Goal: Check status: Check status

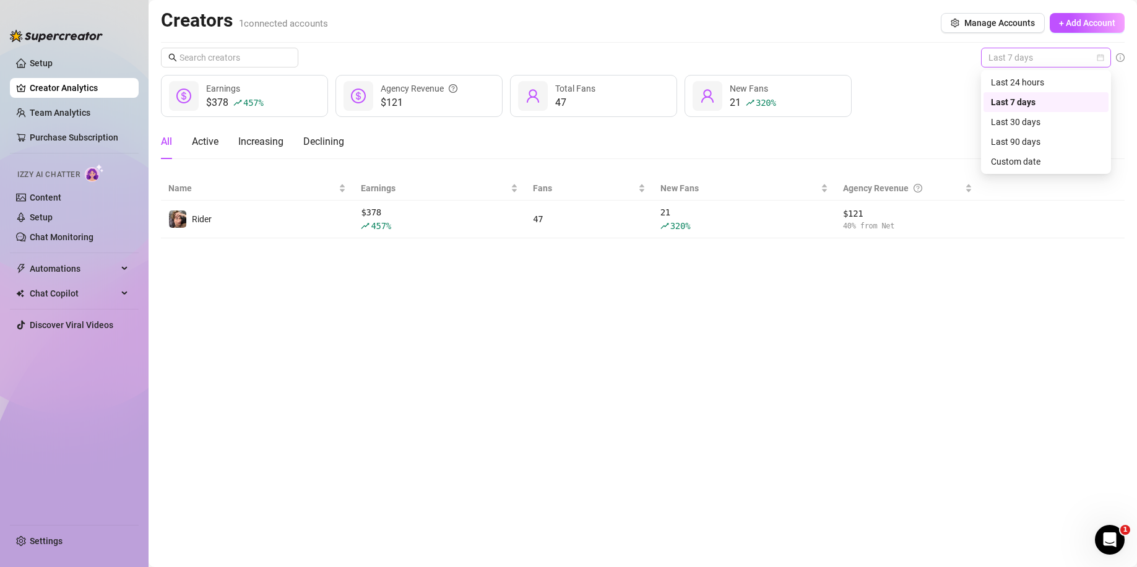
click at [1052, 54] on span "Last 7 days" at bounding box center [1046, 57] width 115 height 19
click at [1031, 117] on div "Last 30 days" at bounding box center [1046, 122] width 110 height 14
click at [1044, 69] on div "Last 30 days $653 43 % Earnings $209 Agency Revenue 47 Total Fans 34 19 % New F…" at bounding box center [643, 143] width 964 height 191
click at [1044, 63] on span "Last 30 days" at bounding box center [1046, 57] width 115 height 19
click at [1040, 109] on div "Last 7 days" at bounding box center [1046, 102] width 125 height 20
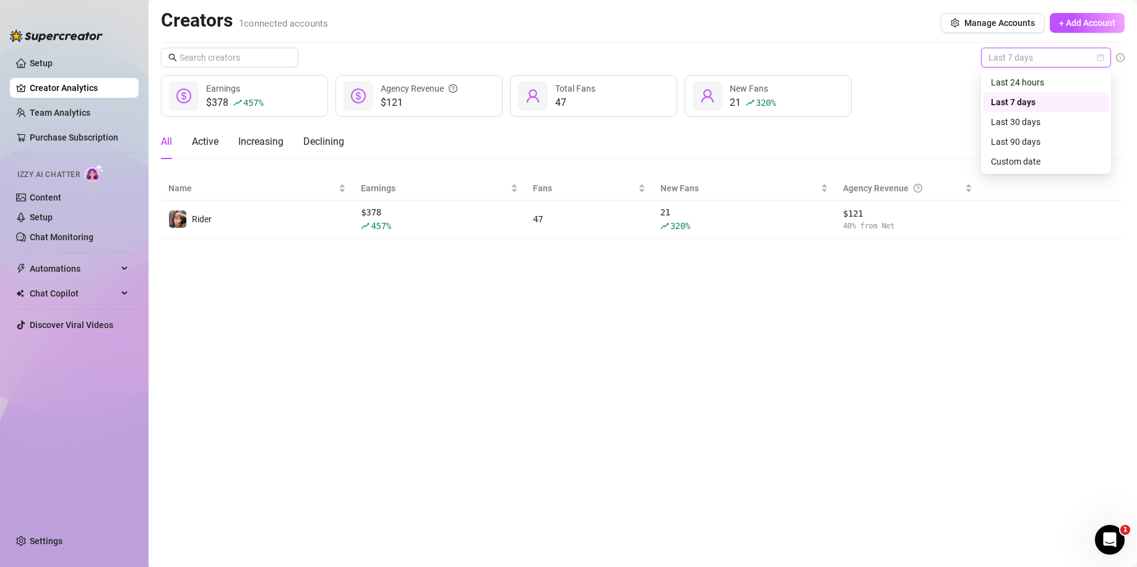
click at [1054, 65] on span "Last 7 days" at bounding box center [1046, 57] width 115 height 19
click at [1029, 82] on div "Last 24 hours" at bounding box center [1046, 83] width 110 height 14
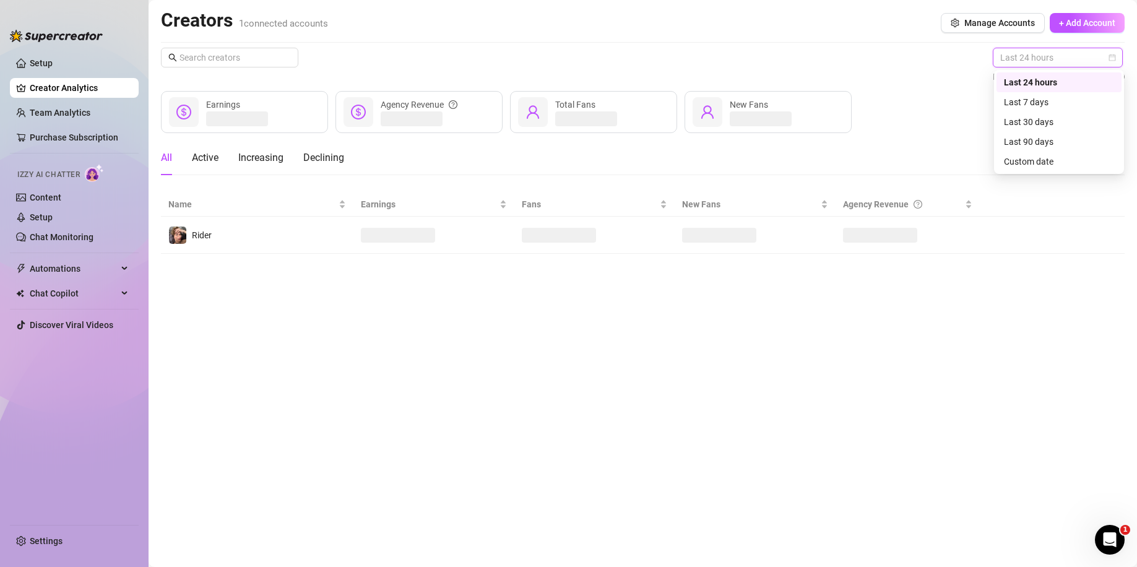
click at [1022, 63] on span "Last 24 hours" at bounding box center [1057, 57] width 115 height 19
click at [1013, 161] on div "Custom date" at bounding box center [1059, 162] width 110 height 14
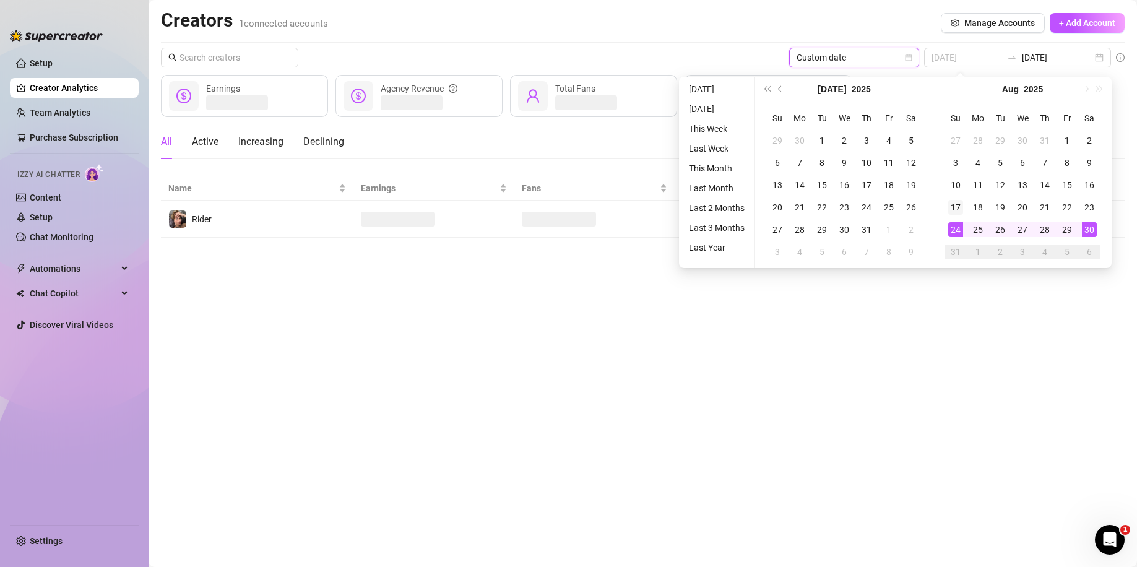
type input "[DATE]"
click at [957, 210] on div "17" at bounding box center [955, 207] width 15 height 15
type input "[DATE]"
click at [959, 230] on div "24" at bounding box center [955, 229] width 15 height 15
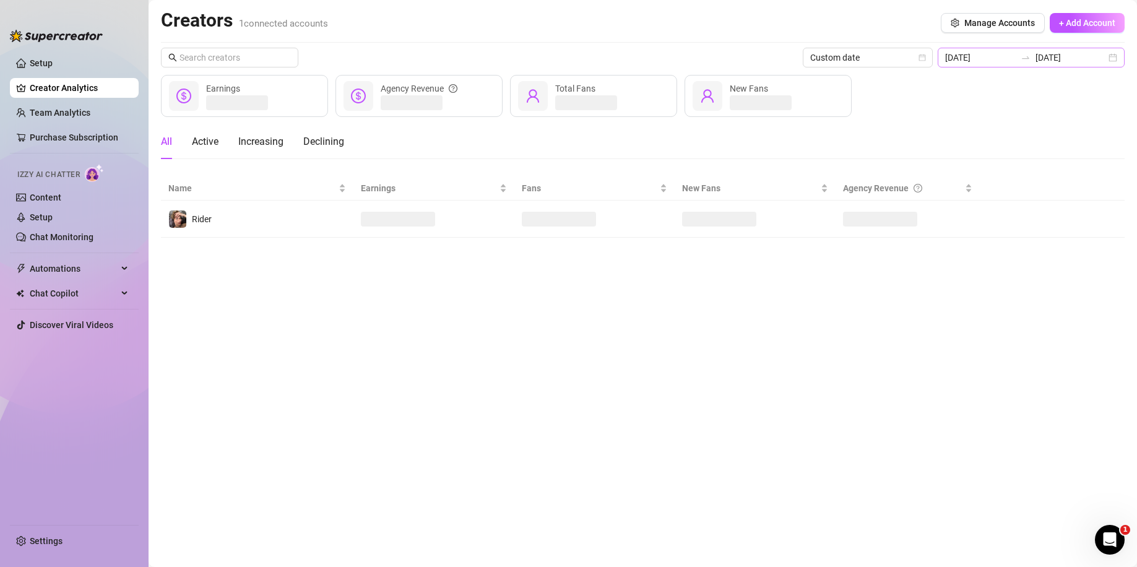
click at [1107, 59] on div "[DATE] [DATE]" at bounding box center [1031, 58] width 187 height 20
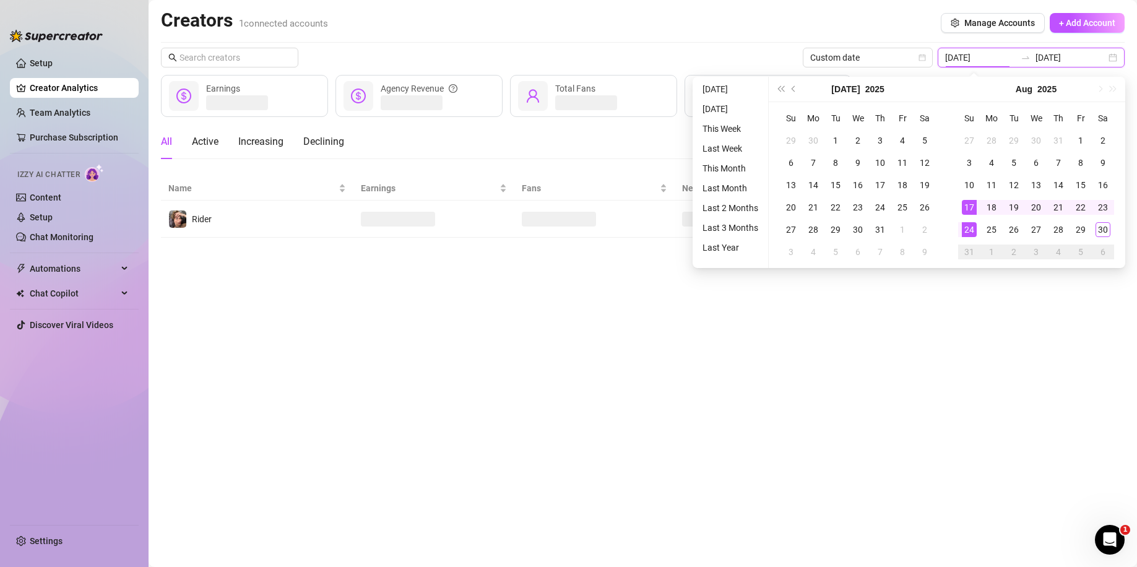
type input "[DATE]"
click at [912, 451] on main "Creators 1 connected accounts Manage Accounts + Add Account Custom date [DATE] …" at bounding box center [643, 283] width 989 height 567
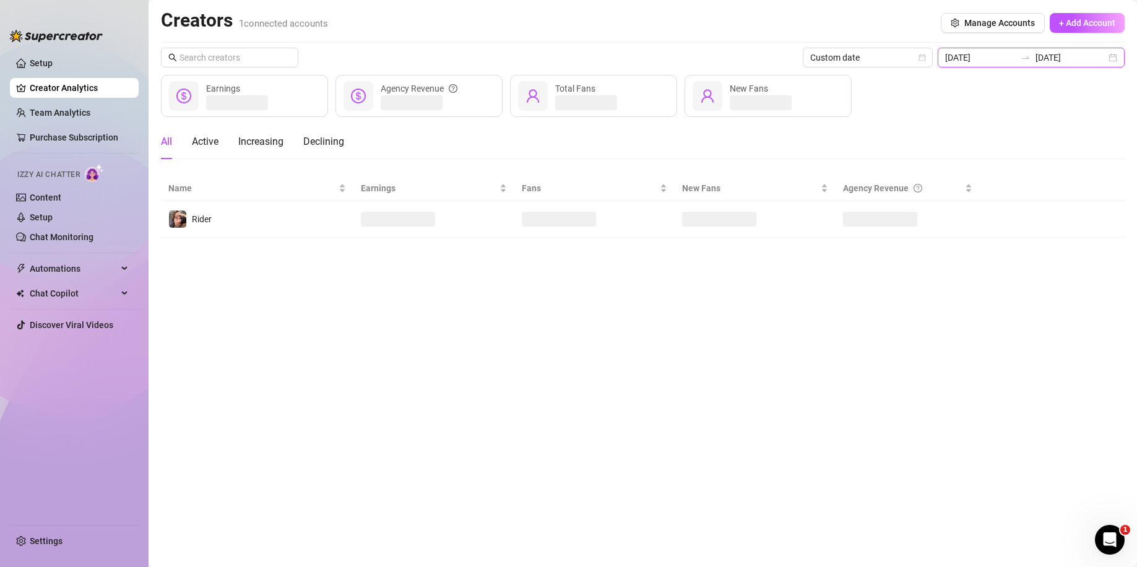
click at [1080, 54] on input "[DATE]" at bounding box center [1071, 58] width 71 height 14
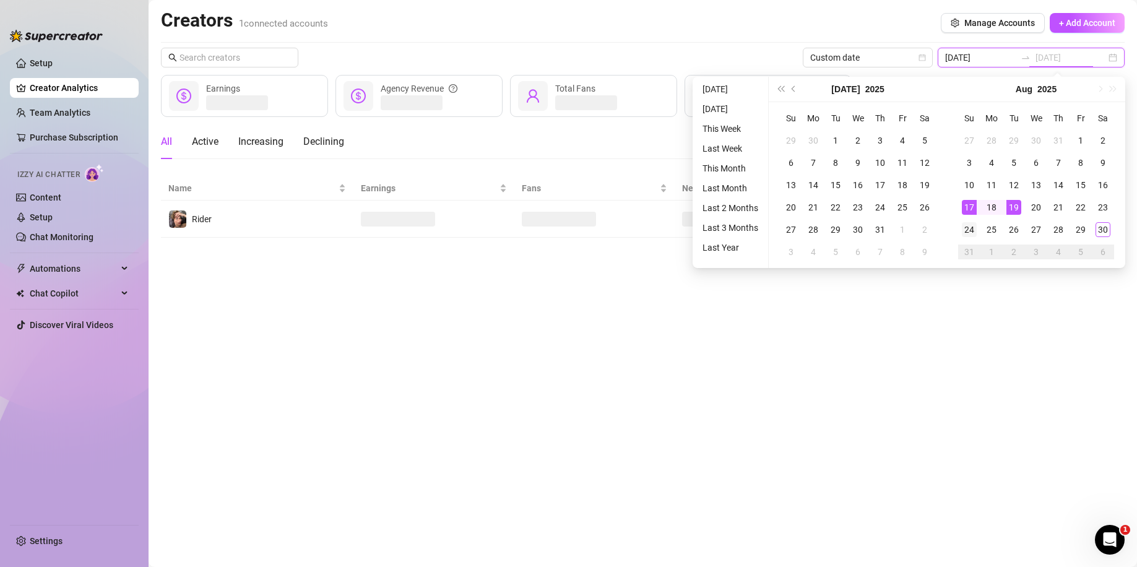
type input "[DATE]"
click at [962, 222] on div "24" at bounding box center [969, 229] width 15 height 15
click at [967, 200] on div "17" at bounding box center [969, 207] width 15 height 15
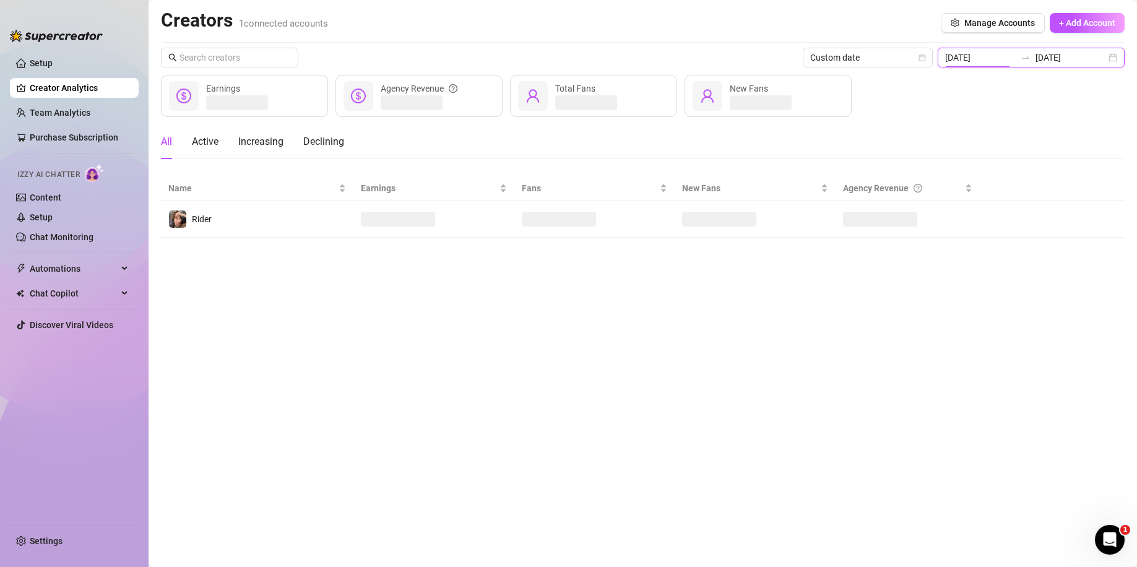
click at [1013, 61] on input "[DATE]" at bounding box center [980, 58] width 71 height 14
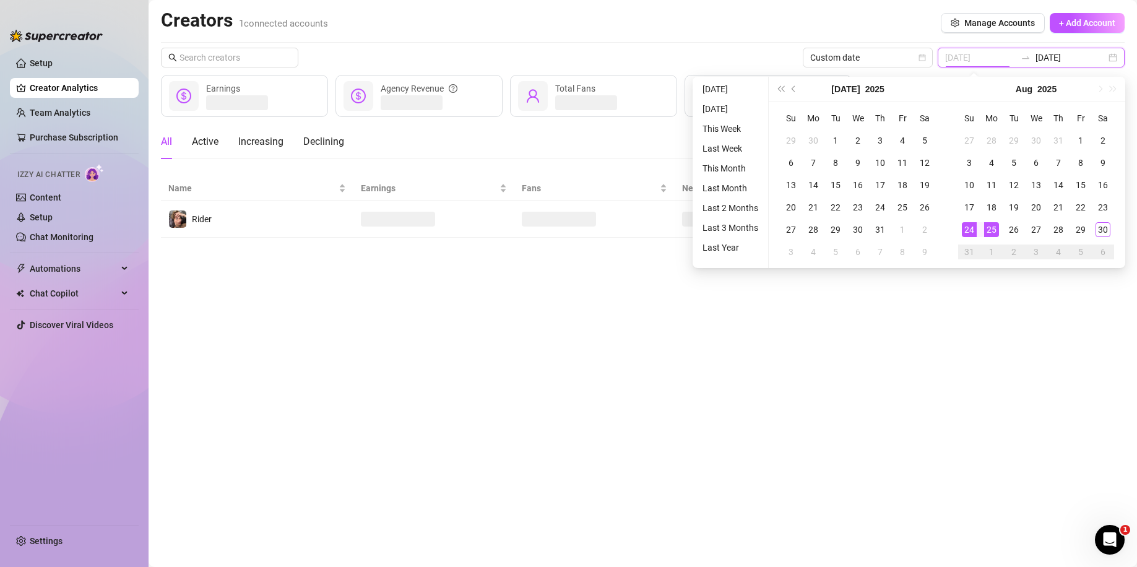
type input "[DATE]"
click at [972, 229] on div "24" at bounding box center [969, 229] width 15 height 15
type input "[DATE]"
click at [1103, 236] on div "30" at bounding box center [1103, 229] width 15 height 15
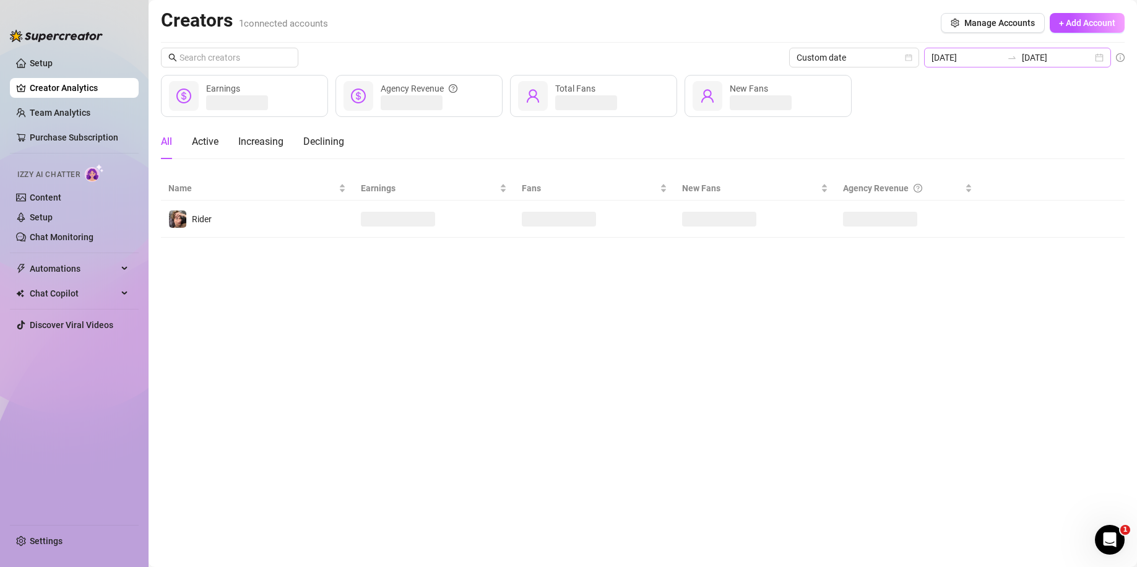
click at [1099, 60] on div "[DATE] [DATE]" at bounding box center [1017, 58] width 187 height 20
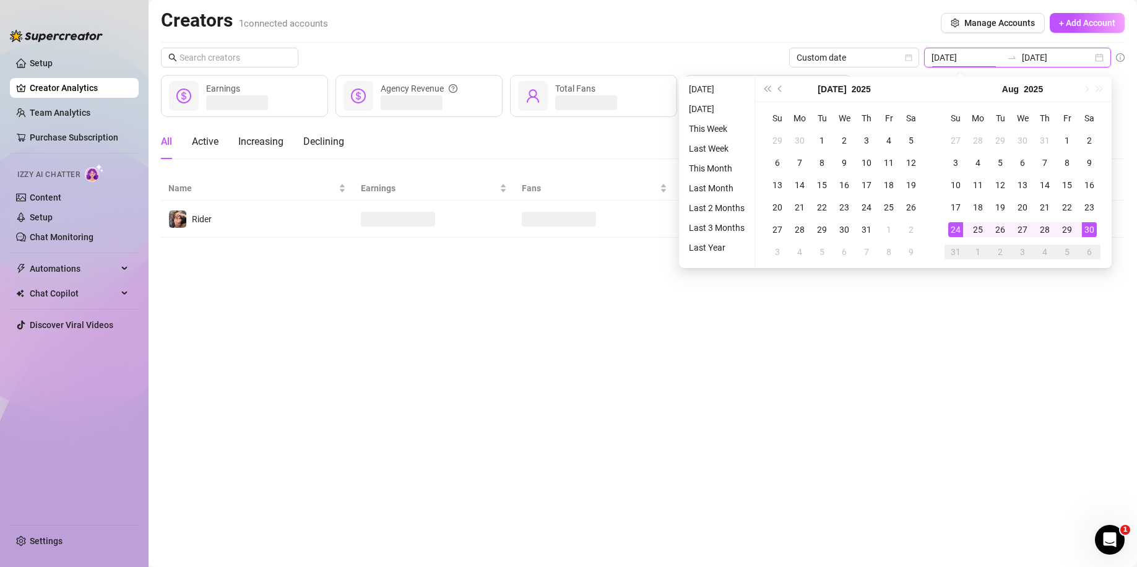
type input "[DATE]"
click at [875, 391] on main "Creators 1 connected accounts Manage Accounts + Add Account Custom date [DATE] …" at bounding box center [643, 283] width 989 height 567
